Goal: Find specific fact

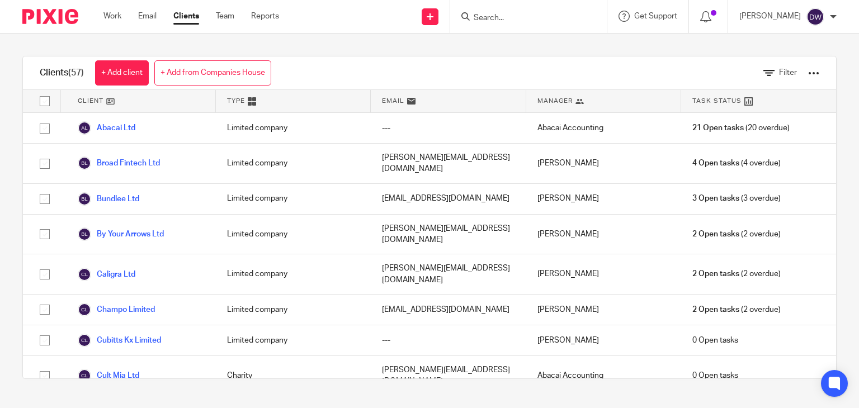
click at [532, 24] on div at bounding box center [528, 16] width 157 height 33
click at [527, 17] on input "Search" at bounding box center [523, 18] width 101 height 10
type input "2"
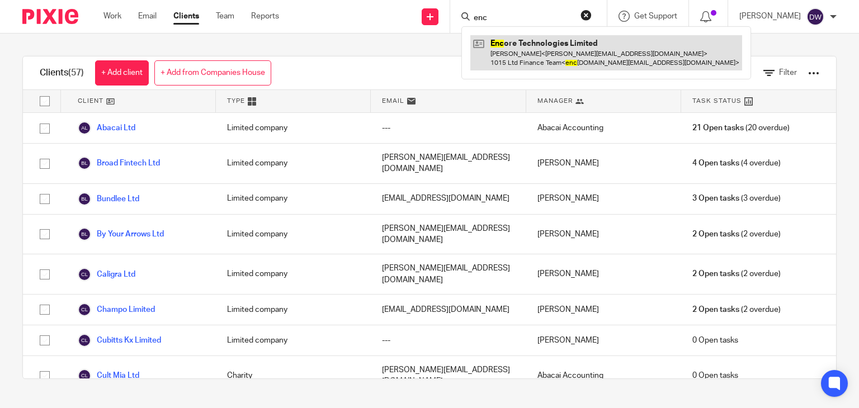
type input "enc"
click at [494, 66] on link at bounding box center [606, 52] width 272 height 35
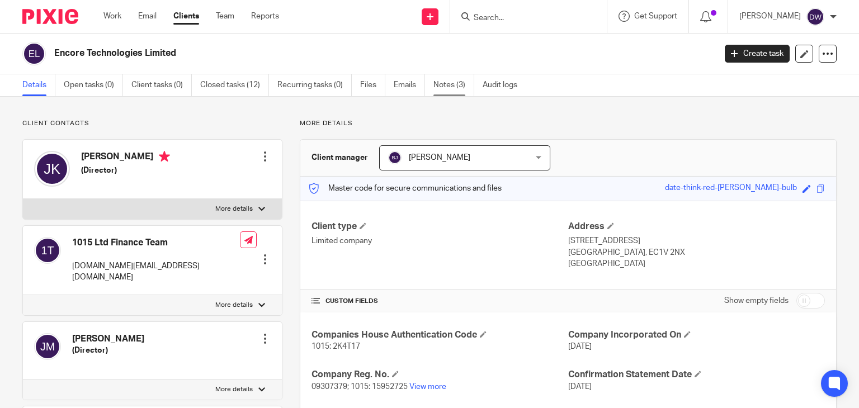
click at [446, 89] on link "Notes (3)" at bounding box center [453, 85] width 41 height 22
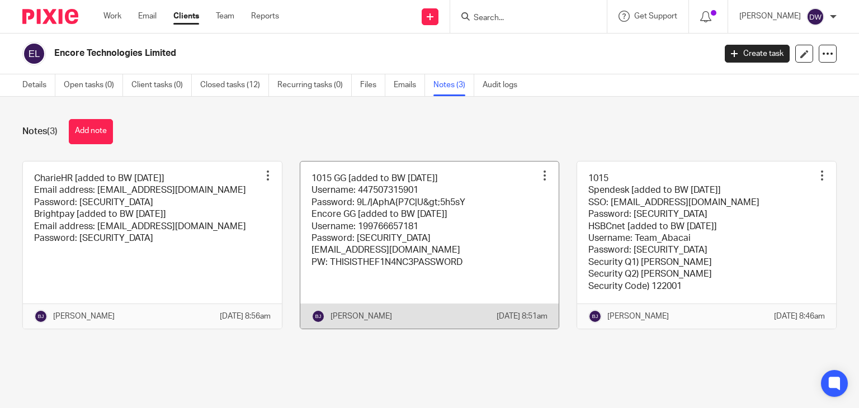
click at [423, 242] on link at bounding box center [429, 245] width 259 height 167
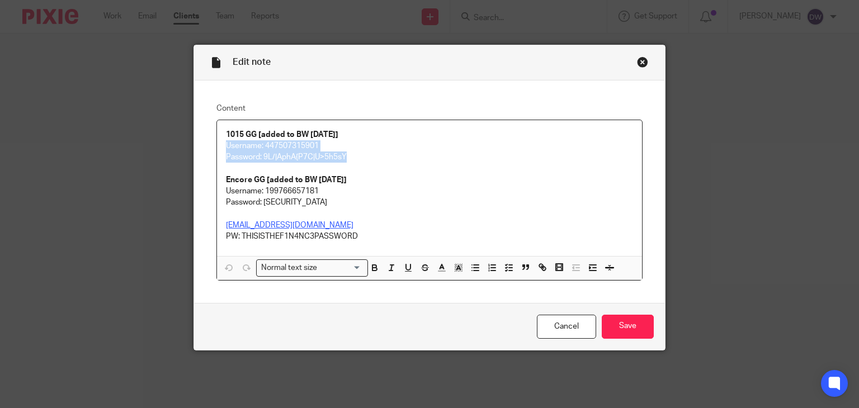
drag, startPoint x: 351, startPoint y: 156, endPoint x: 219, endPoint y: 142, distance: 132.7
click at [219, 142] on div "1015 GG [added to BW [DATE]] Username: 447507315901 Password: 9L/|AphA{P7C|U>5h…" at bounding box center [430, 188] width 426 height 136
copy div "Username: 447507315901 Password: 9L/|AphA{P7C|U>5h5sY"
